Goal: Information Seeking & Learning: Learn about a topic

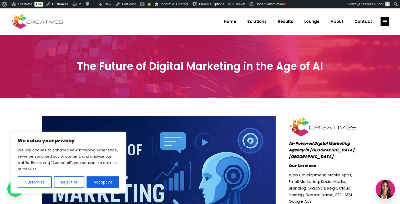
drag, startPoint x: 198, startPoint y: 20, endPoint x: 206, endPoint y: 13, distance: 10.6
click at [198, 20] on div "Home Solutions Results Lounge About Contact" at bounding box center [200, 21] width 400 height 26
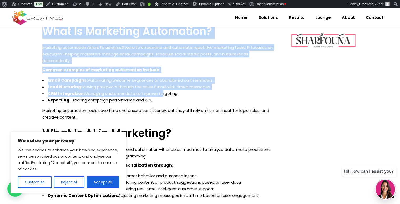
scroll to position [354, 0]
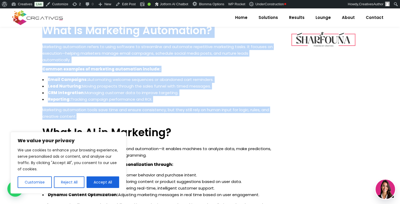
drag, startPoint x: 43, startPoint y: 33, endPoint x: 174, endPoint y: 108, distance: 150.9
copy div "LO ip Dolorsita Consectetu: Adipiscingeli sed Doe Temporincid Ut labor’e dolore…"
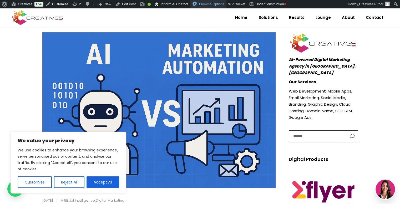
scroll to position [93, 0]
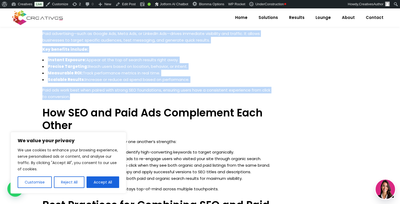
scroll to position [447, 0]
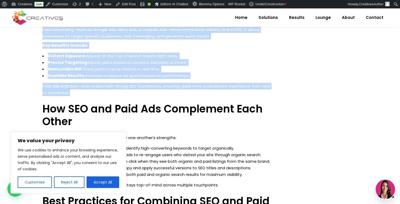
drag, startPoint x: 43, startPoint y: 43, endPoint x: 219, endPoint y: 91, distance: 182.0
click at [219, 91] on div "How SEO and Paid Ads Work Together to Drive Conversions In digital marketing, b…" at bounding box center [159, 143] width 234 height 548
copy div "How SEO and Paid Ads Work Together to Drive Conversions In digital marketing, b…"
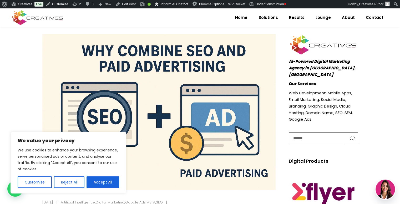
scroll to position [105, 0]
